Goal: Navigation & Orientation: Find specific page/section

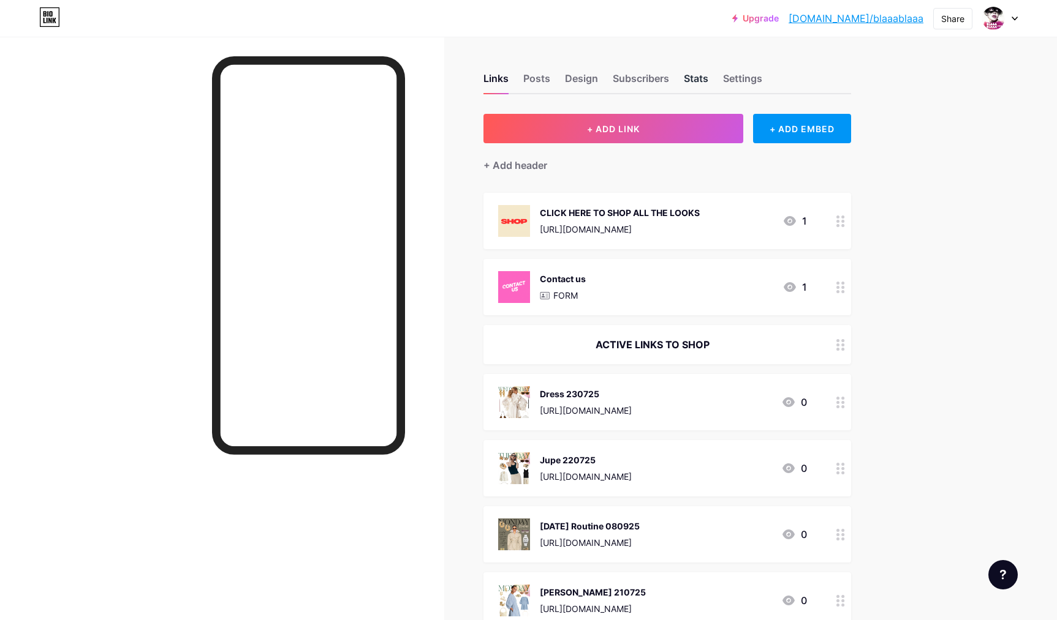
click at [690, 81] on div "Stats" at bounding box center [696, 82] width 25 height 22
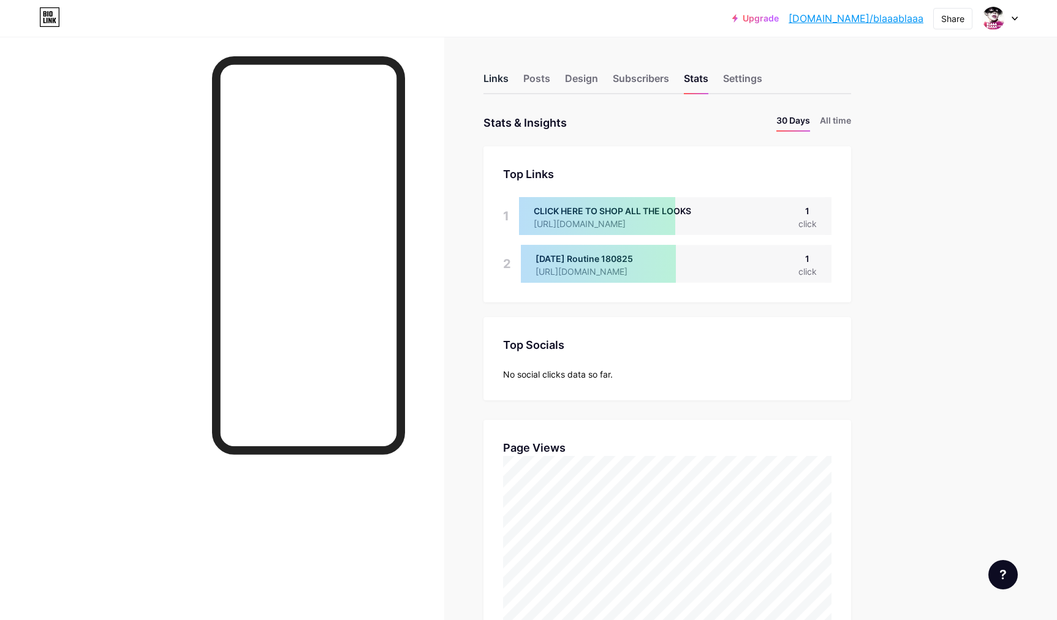
click at [488, 74] on div "Links" at bounding box center [495, 82] width 25 height 22
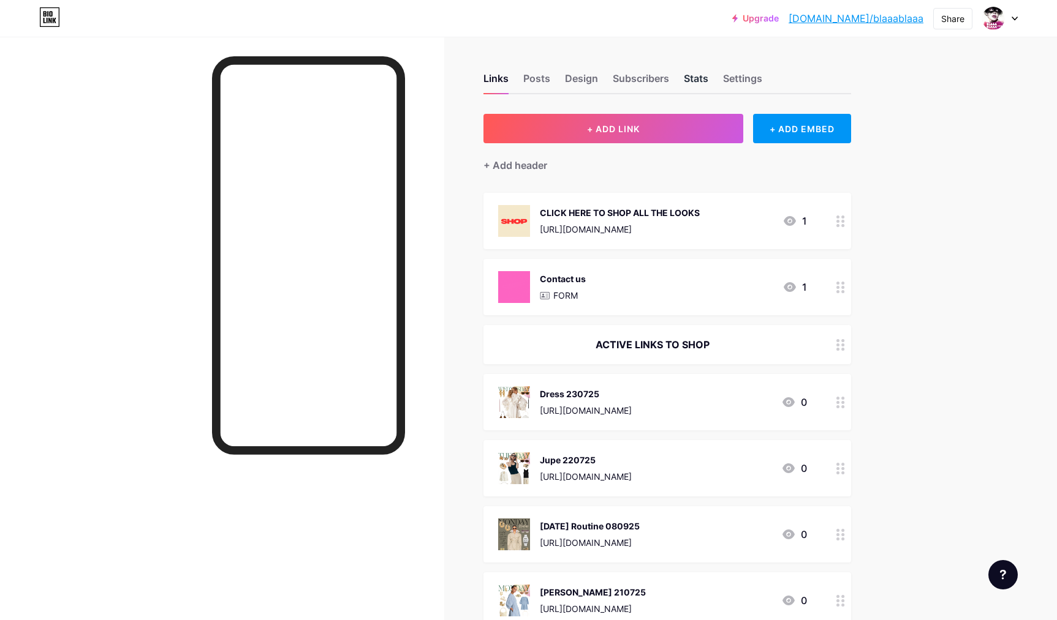
click at [691, 77] on div "Stats" at bounding box center [696, 82] width 25 height 22
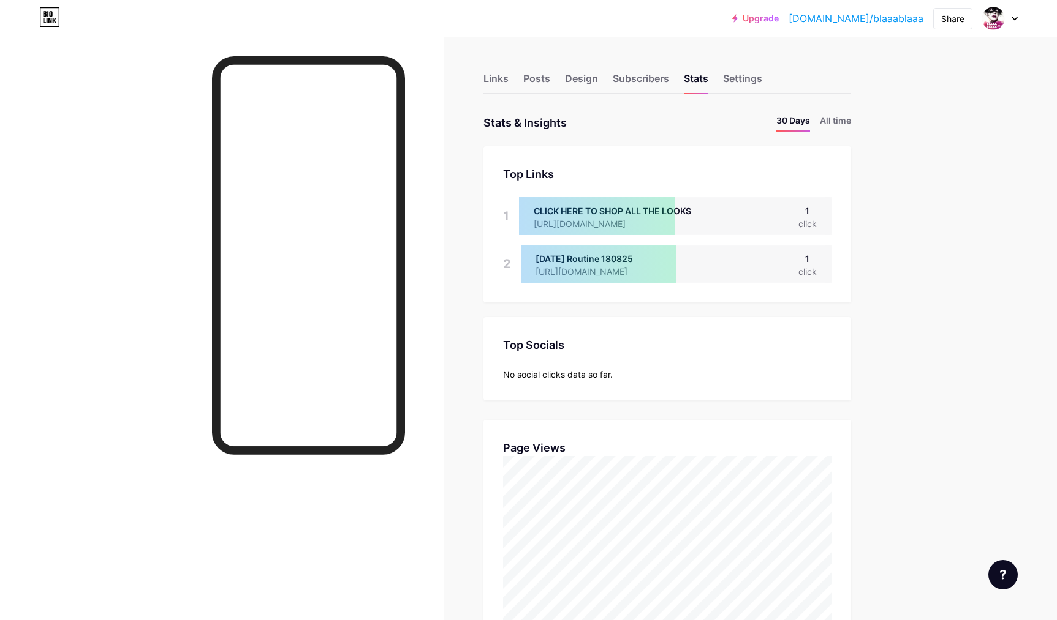
click at [497, 81] on div "Links" at bounding box center [495, 82] width 25 height 22
